Goal: Connect with others: Connect with others

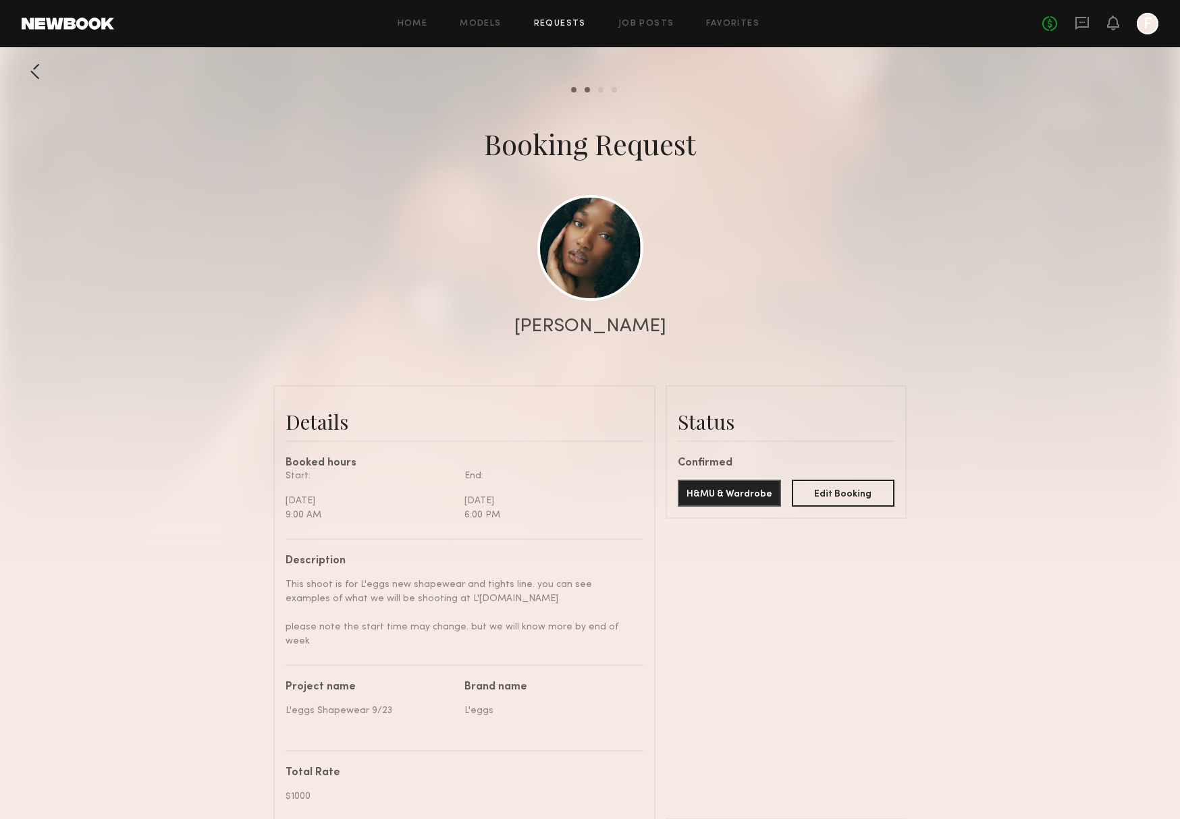
scroll to position [9, 0]
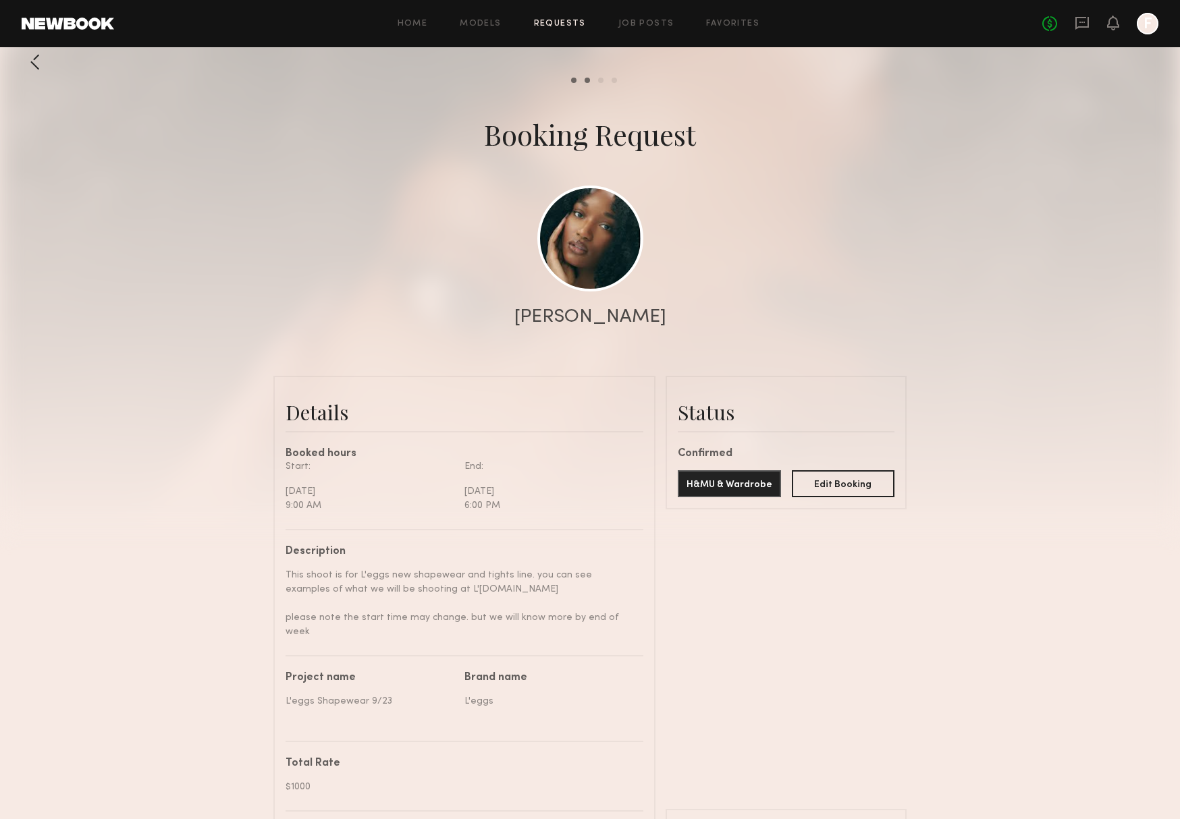
click at [1072, 31] on div "No fees up to $5,000 F" at bounding box center [1100, 24] width 116 height 22
click at [1078, 23] on icon at bounding box center [1081, 23] width 15 height 15
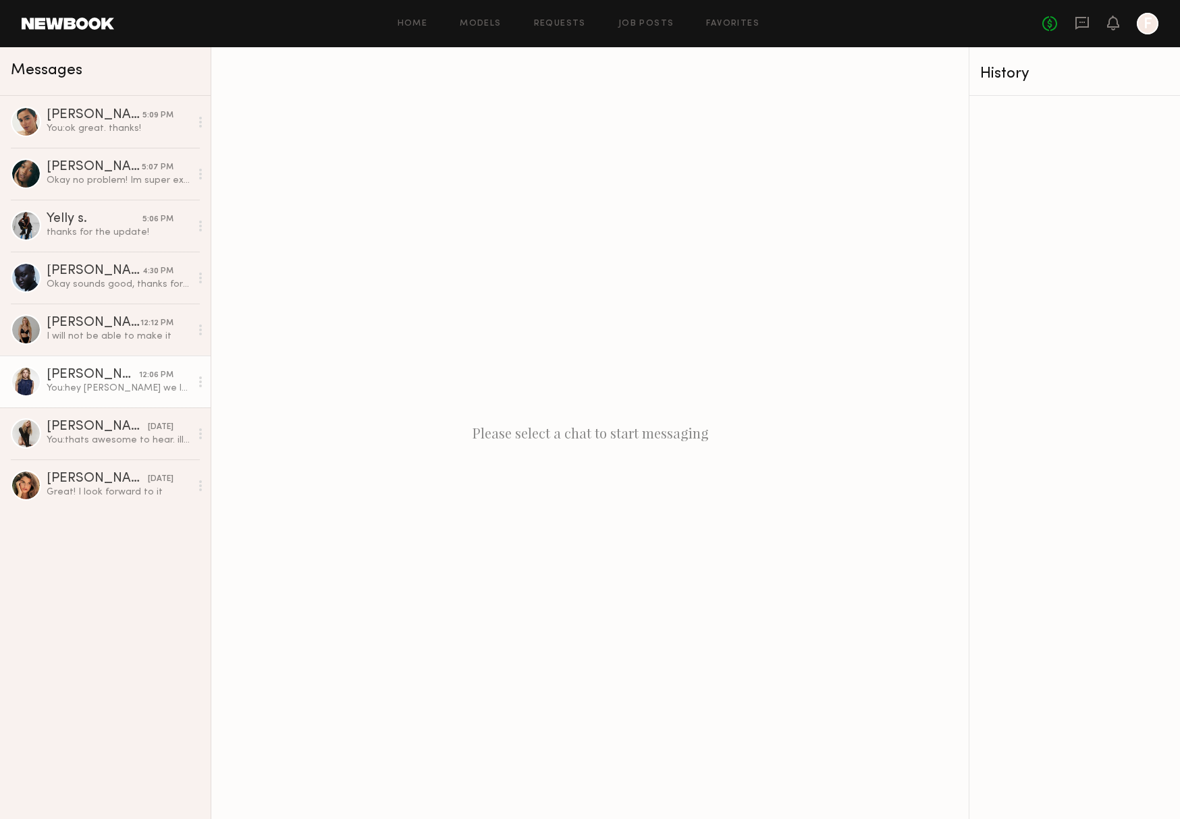
click at [78, 376] on div "[PERSON_NAME]" at bounding box center [93, 374] width 92 height 13
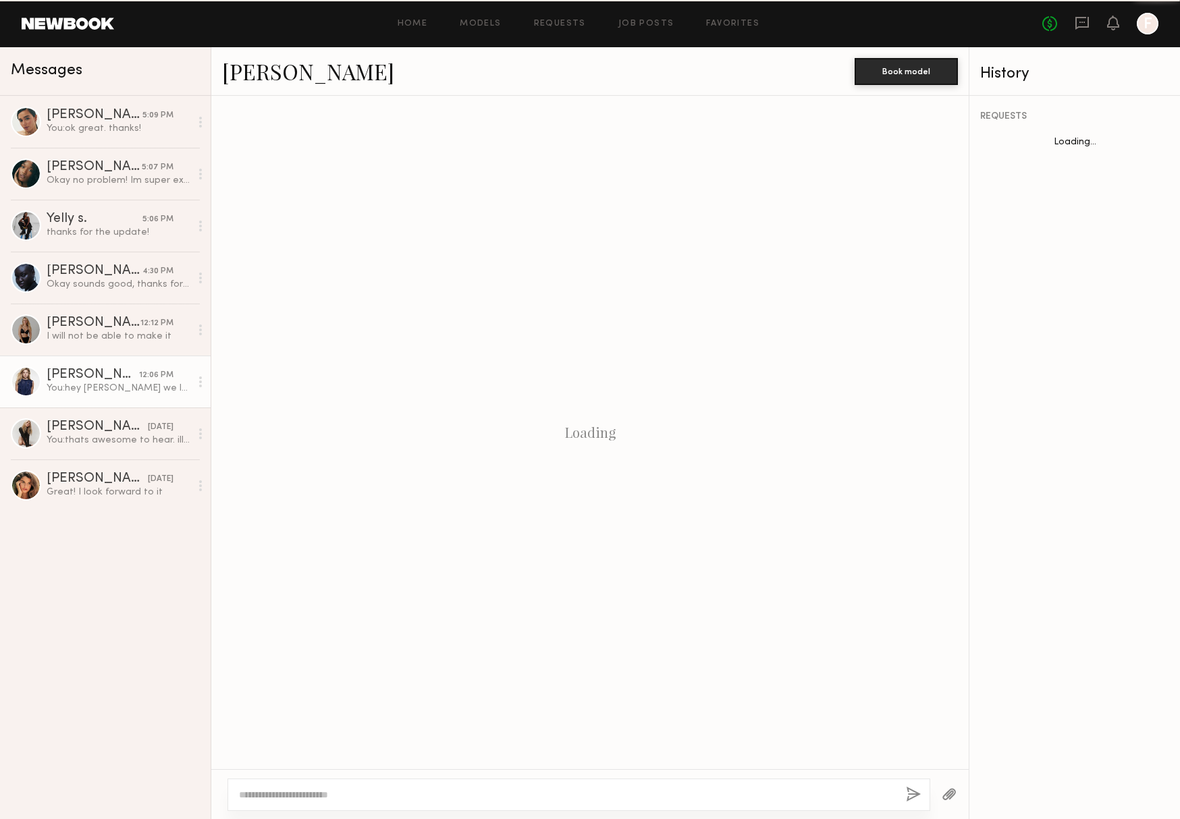
scroll to position [9, 0]
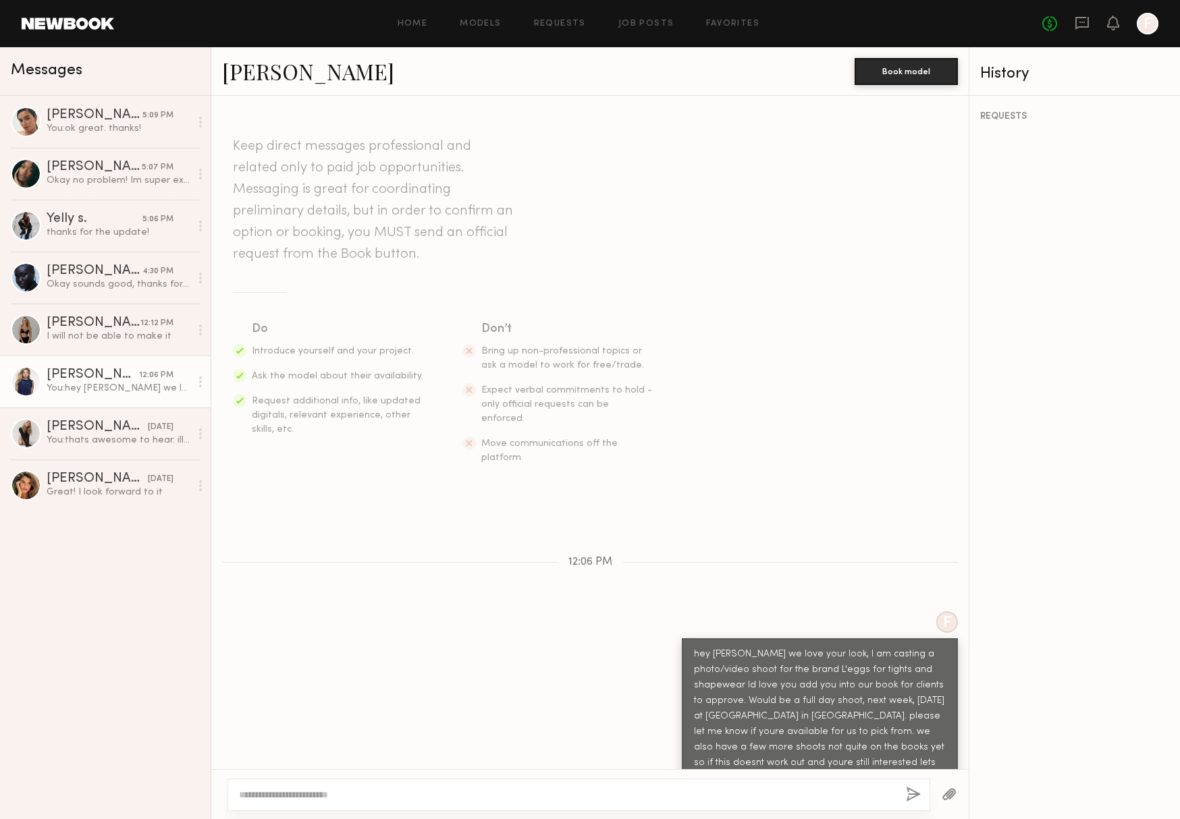
click at [261, 89] on div "[PERSON_NAME] Book model" at bounding box center [589, 71] width 757 height 49
click at [262, 76] on link "[PERSON_NAME]" at bounding box center [308, 71] width 172 height 29
